Goal: Information Seeking & Learning: Learn about a topic

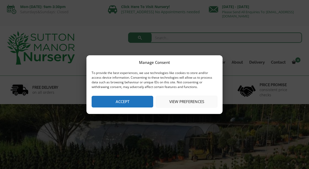
click at [131, 101] on button "Accept" at bounding box center [123, 102] width 62 height 12
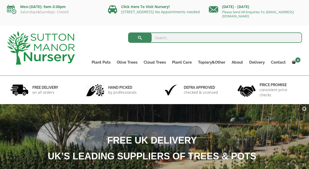
click at [172, 38] on input "search" at bounding box center [215, 37] width 174 height 10
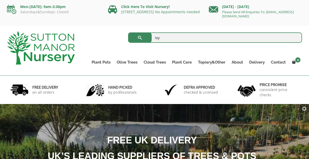
type input "Ivy"
click at [140, 38] on button "submit" at bounding box center [140, 37] width 24 height 10
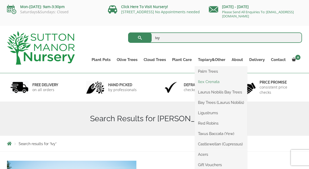
click at [214, 82] on link "Ilex Crenata" at bounding box center [221, 82] width 52 height 8
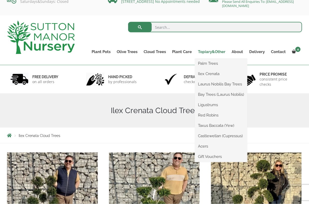
scroll to position [10, 0]
click at [207, 147] on link "Acers" at bounding box center [221, 146] width 52 height 8
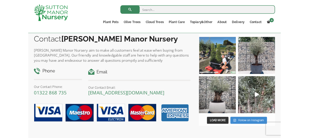
scroll to position [394, 0]
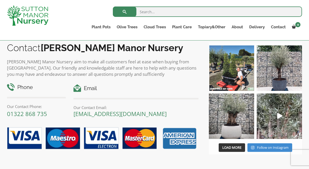
click at [232, 73] on img at bounding box center [231, 67] width 45 height 45
